Goal: Task Accomplishment & Management: Manage account settings

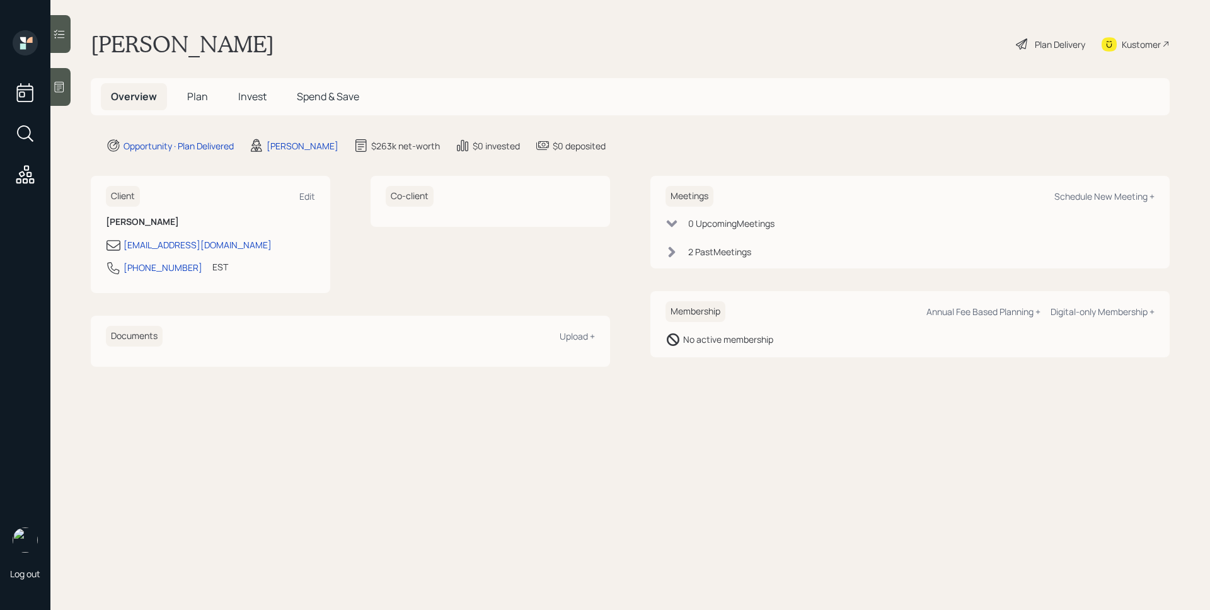
click at [208, 97] on h5 "Plan" at bounding box center [197, 96] width 41 height 27
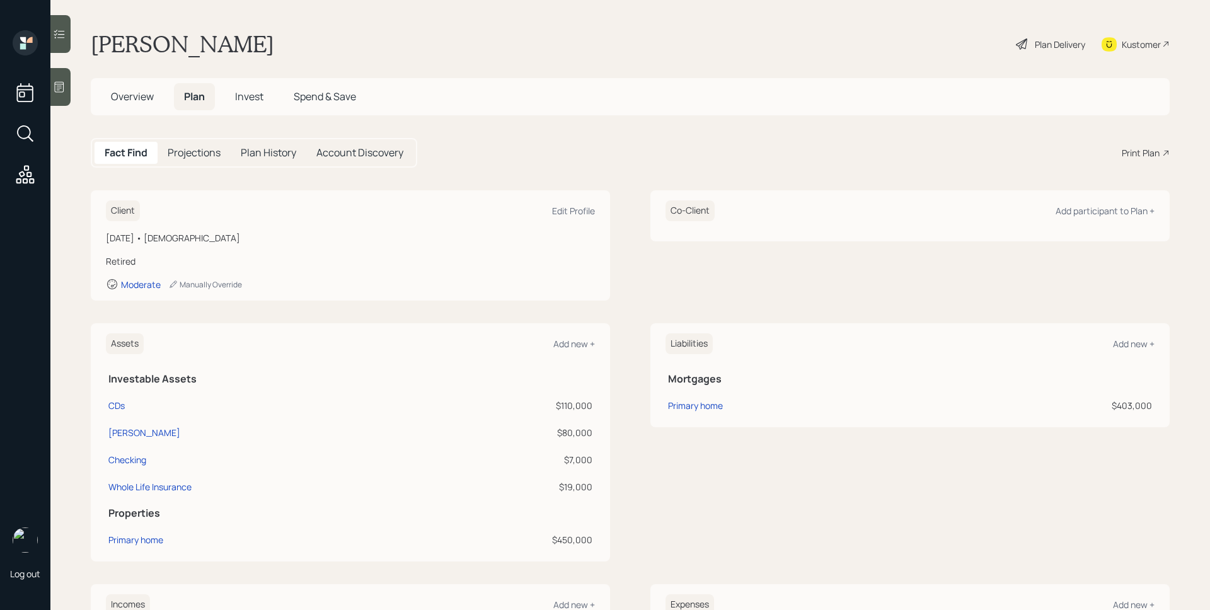
click at [257, 100] on span "Invest" at bounding box center [249, 97] width 28 height 14
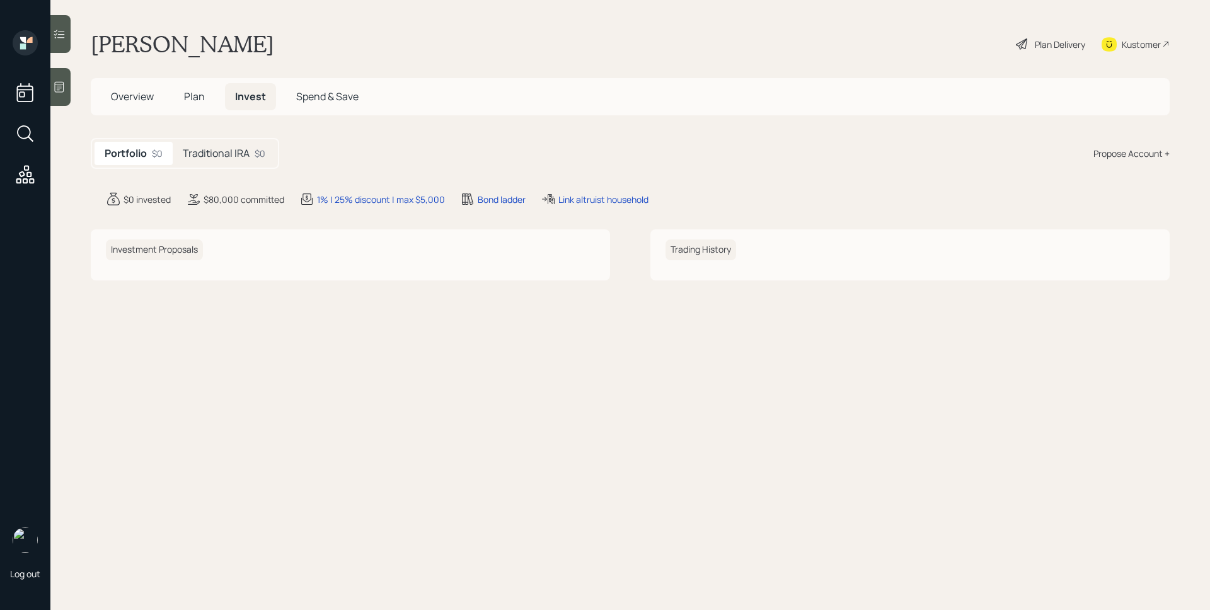
click at [219, 155] on h5 "Traditional IRA" at bounding box center [216, 154] width 67 height 12
